Goal: Task Accomplishment & Management: Use online tool/utility

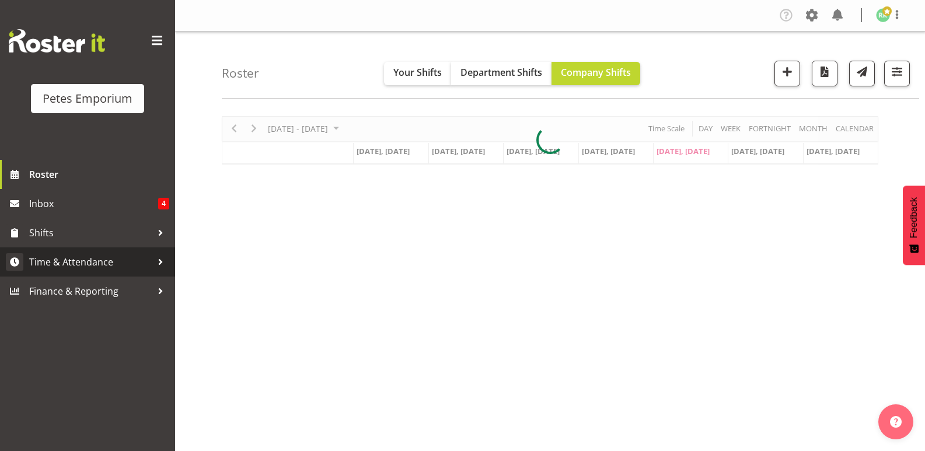
click at [92, 260] on span "Time & Attendance" at bounding box center [90, 262] width 123 height 18
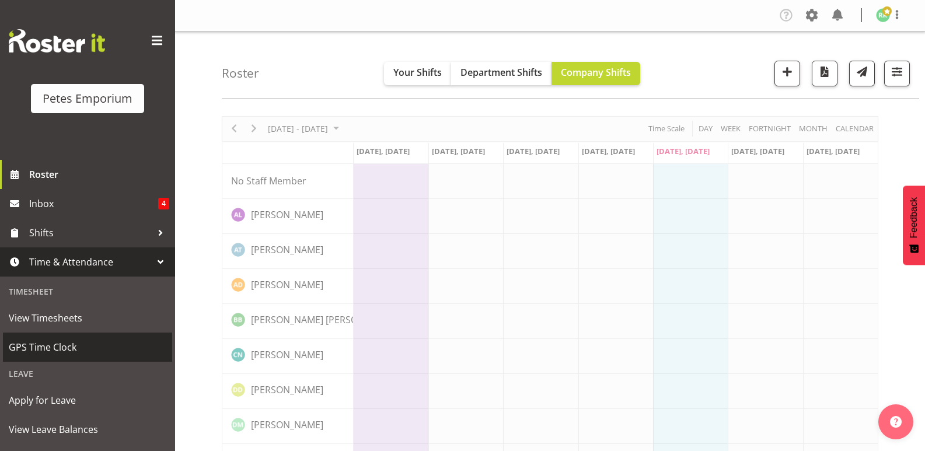
click at [61, 350] on span "GPS Time Clock" at bounding box center [88, 348] width 158 height 18
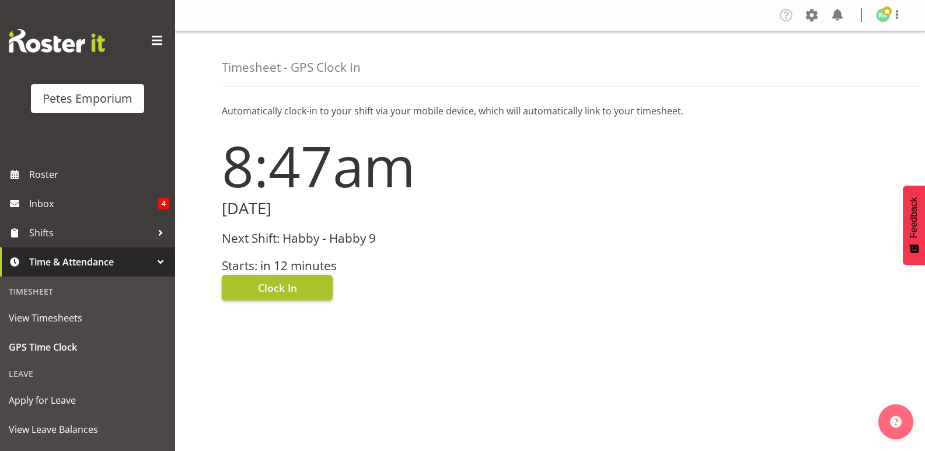
click at [301, 283] on button "Clock In" at bounding box center [277, 288] width 111 height 26
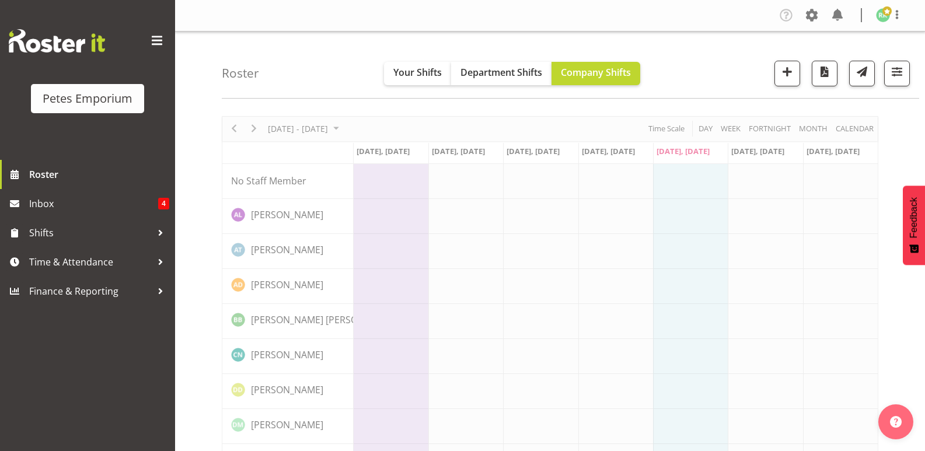
click at [883, 12] on span at bounding box center [887, 10] width 9 height 9
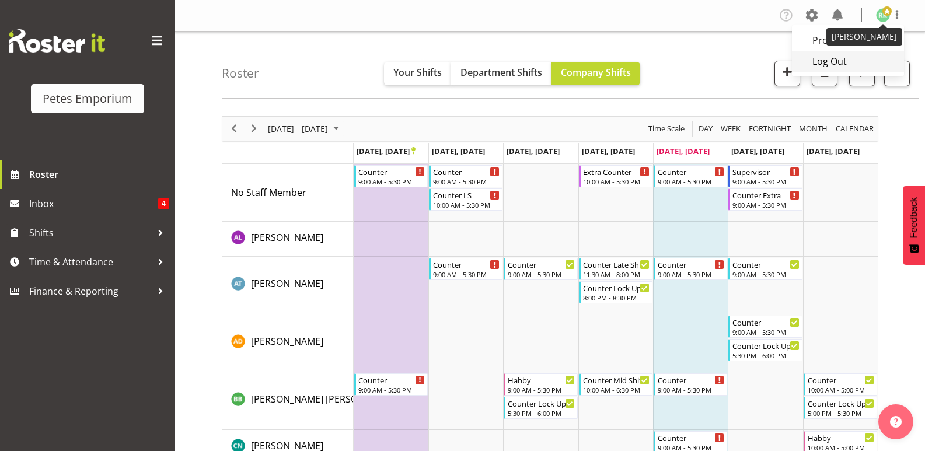
click at [832, 59] on link "Log Out" at bounding box center [848, 61] width 112 height 21
